Goal: Task Accomplishment & Management: Manage account settings

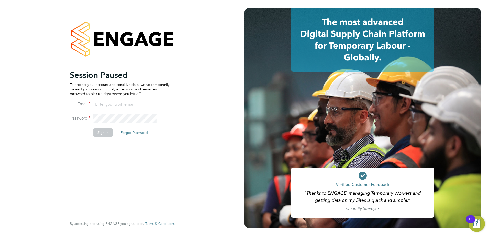
type input "georgia.grant@adore-recruitment.co.uk"
click at [101, 130] on button "Sign In" at bounding box center [102, 133] width 19 height 8
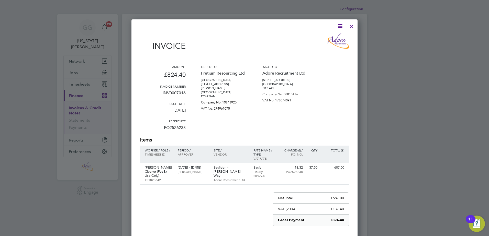
click at [352, 26] on div at bounding box center [351, 24] width 9 height 9
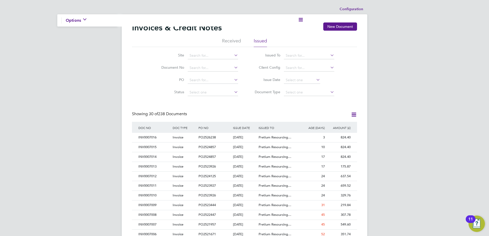
scroll to position [3, 3]
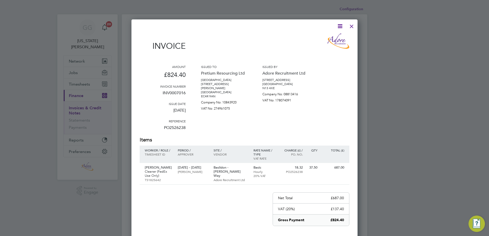
click at [354, 26] on div at bounding box center [351, 24] width 9 height 9
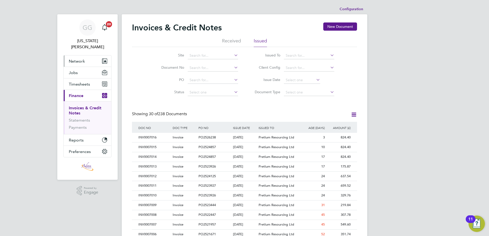
click at [77, 55] on button "Network" at bounding box center [88, 60] width 48 height 11
click at [51, 53] on div "GG Georgia Grant Notifications 20 Applications: Network Team Members Businesses…" at bounding box center [244, 228] width 489 height 457
click at [82, 67] on button "Jobs" at bounding box center [88, 72] width 48 height 11
click at [51, 60] on div "GG Georgia Grant Notifications 20 Applications: Network Team Members Businesses…" at bounding box center [244, 228] width 489 height 457
